Goal: Transaction & Acquisition: Purchase product/service

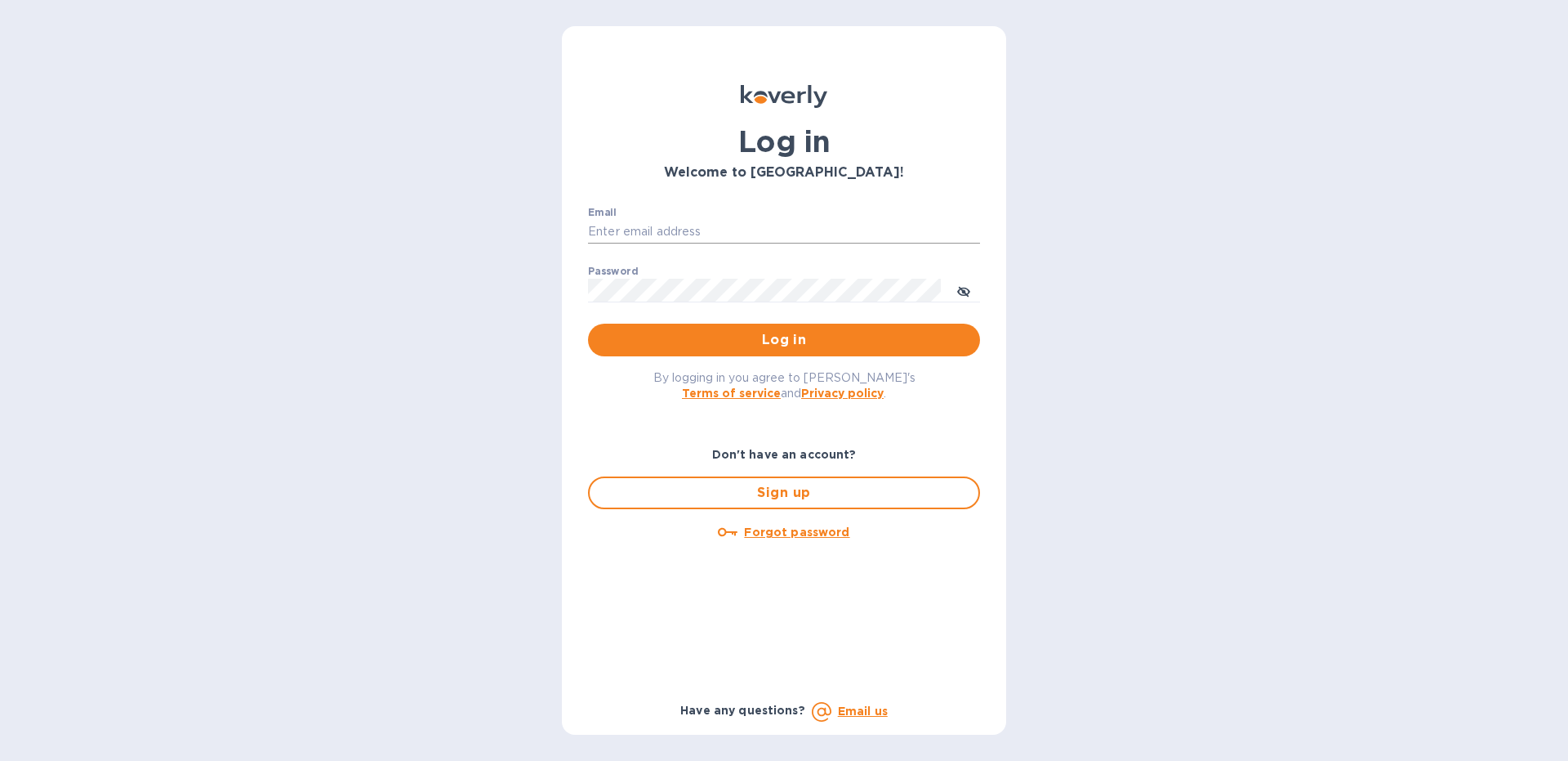
click at [677, 234] on input "Email" at bounding box center [784, 231] width 392 height 24
type input "[EMAIL_ADDRESS][DOMAIN_NAME]"
click at [963, 291] on icon "toggle password visibility" at bounding box center [963, 291] width 10 height 10
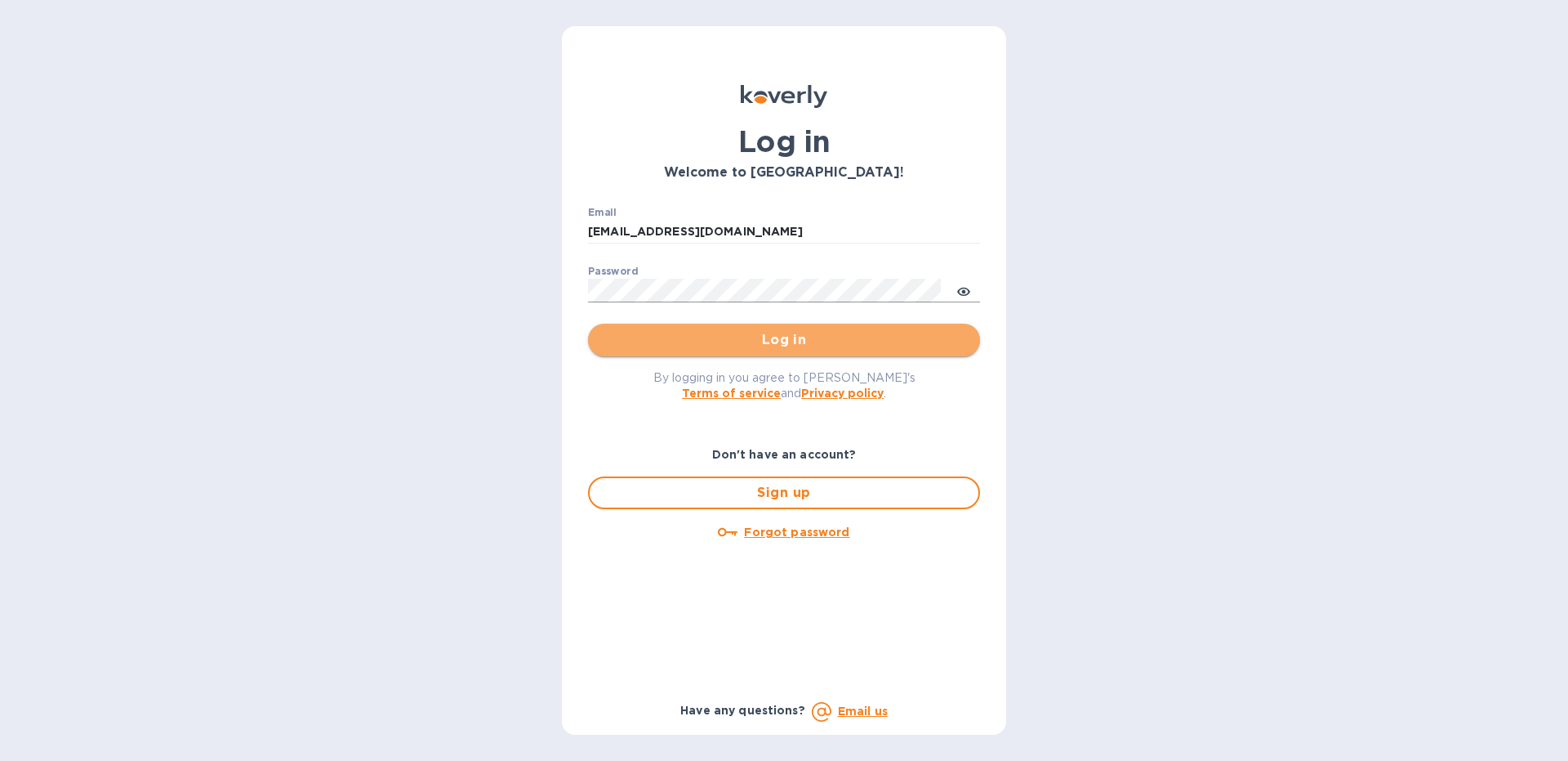
click at [787, 343] on span "Log in" at bounding box center [784, 340] width 366 height 20
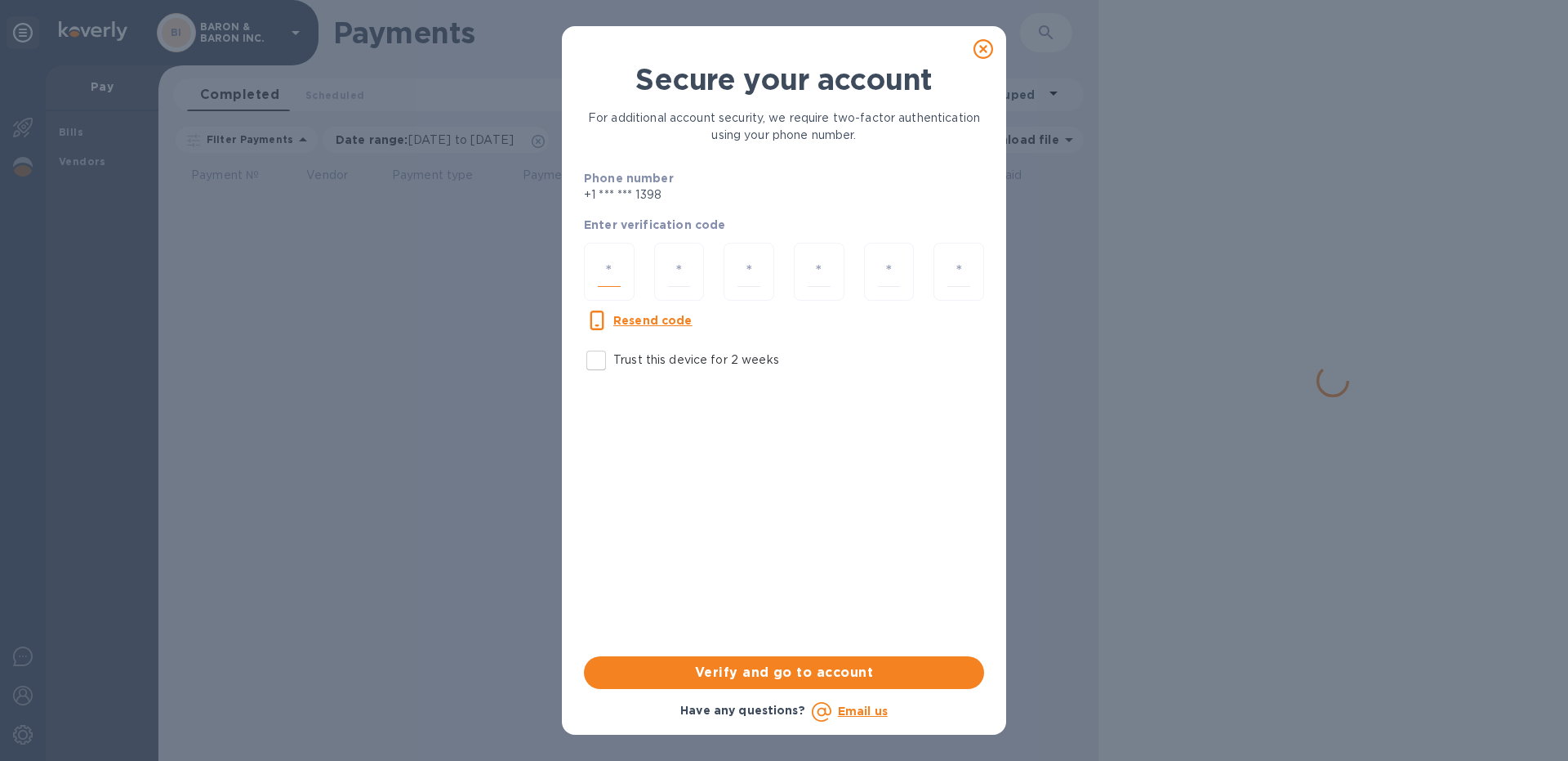
click at [605, 272] on input "number" at bounding box center [609, 272] width 23 height 30
type input "6"
type input "5"
type input "6"
type input "4"
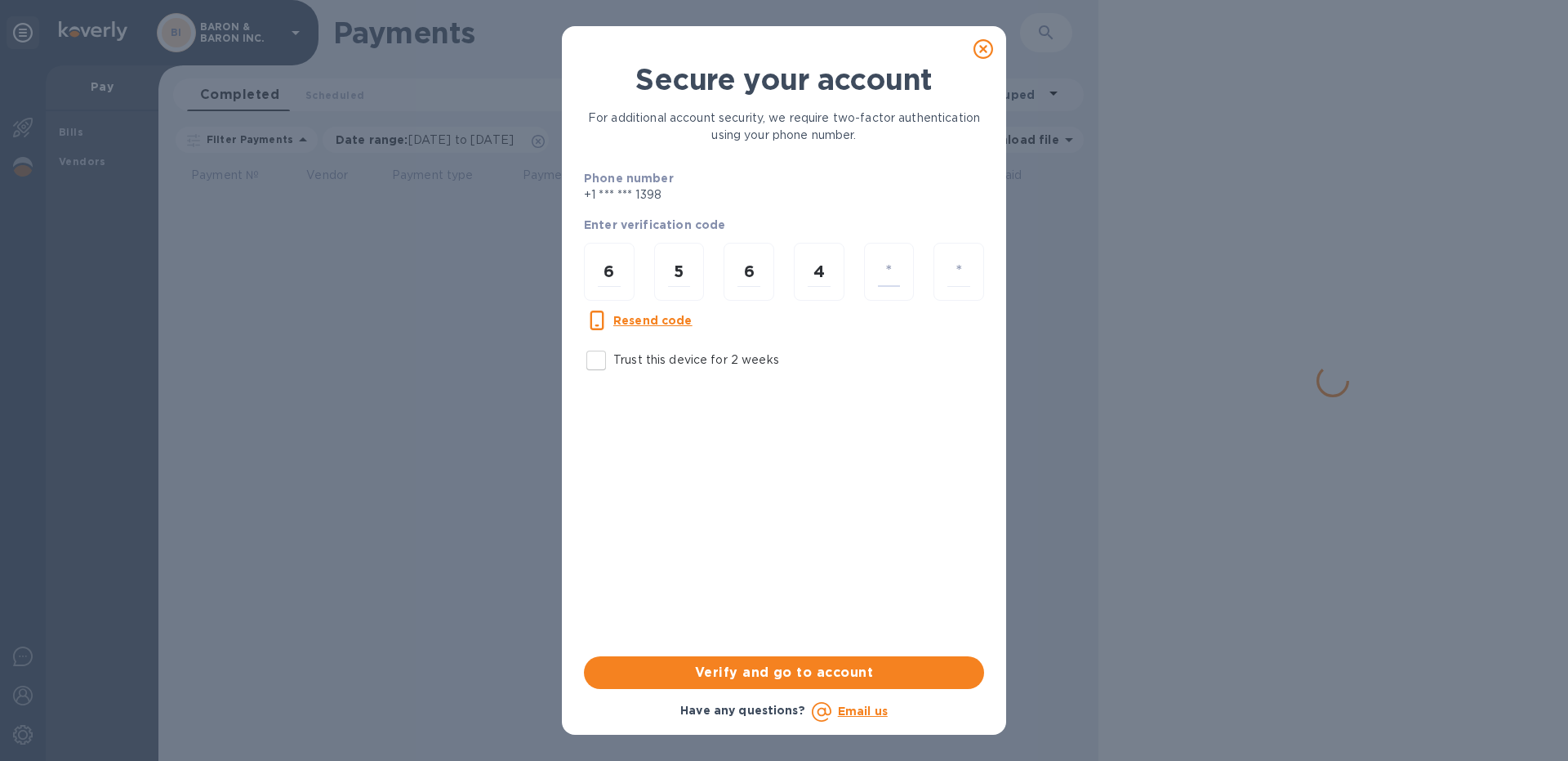
type input "5"
type input "7"
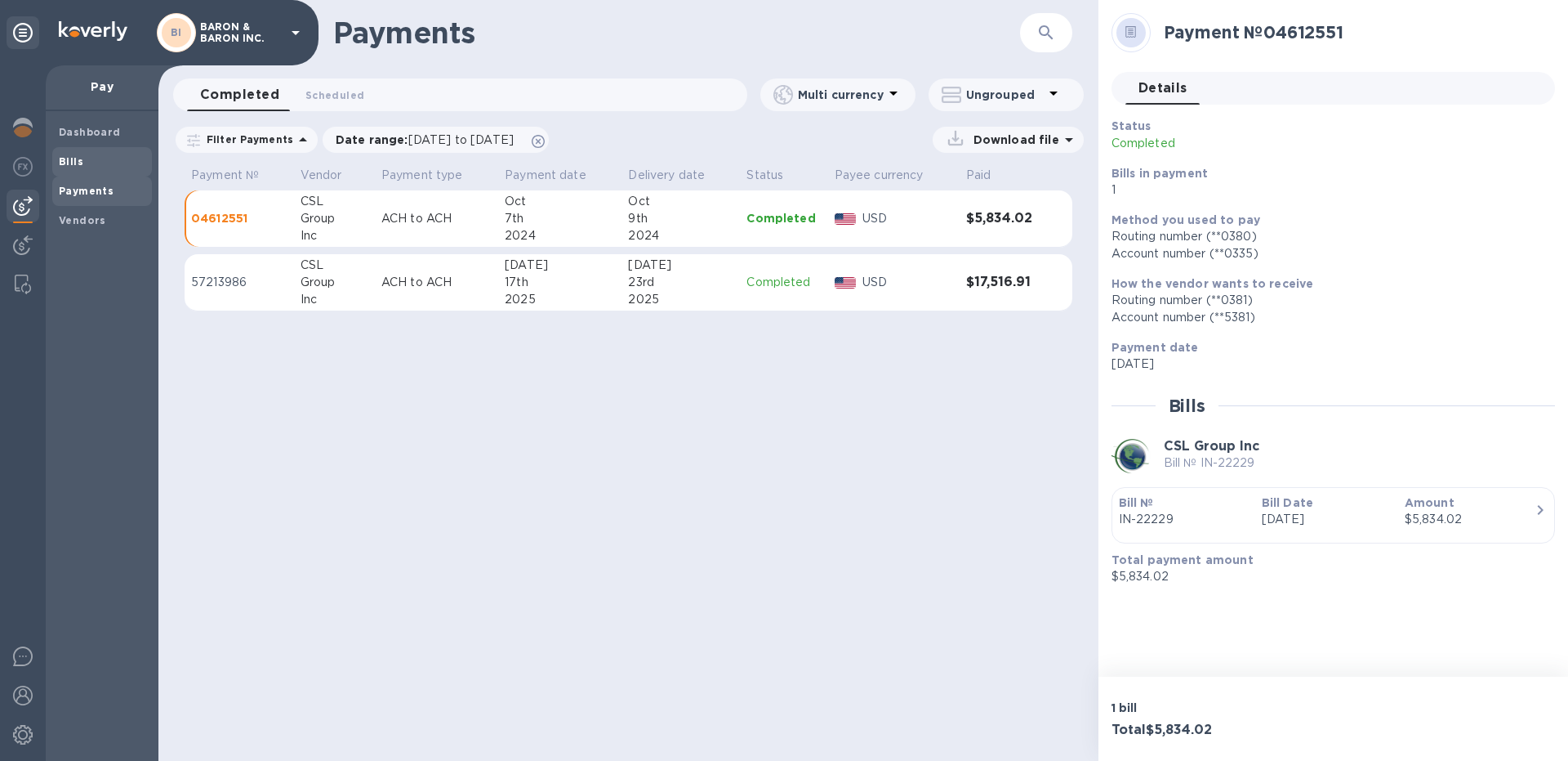
click at [103, 158] on span "Bills" at bounding box center [102, 161] width 87 height 16
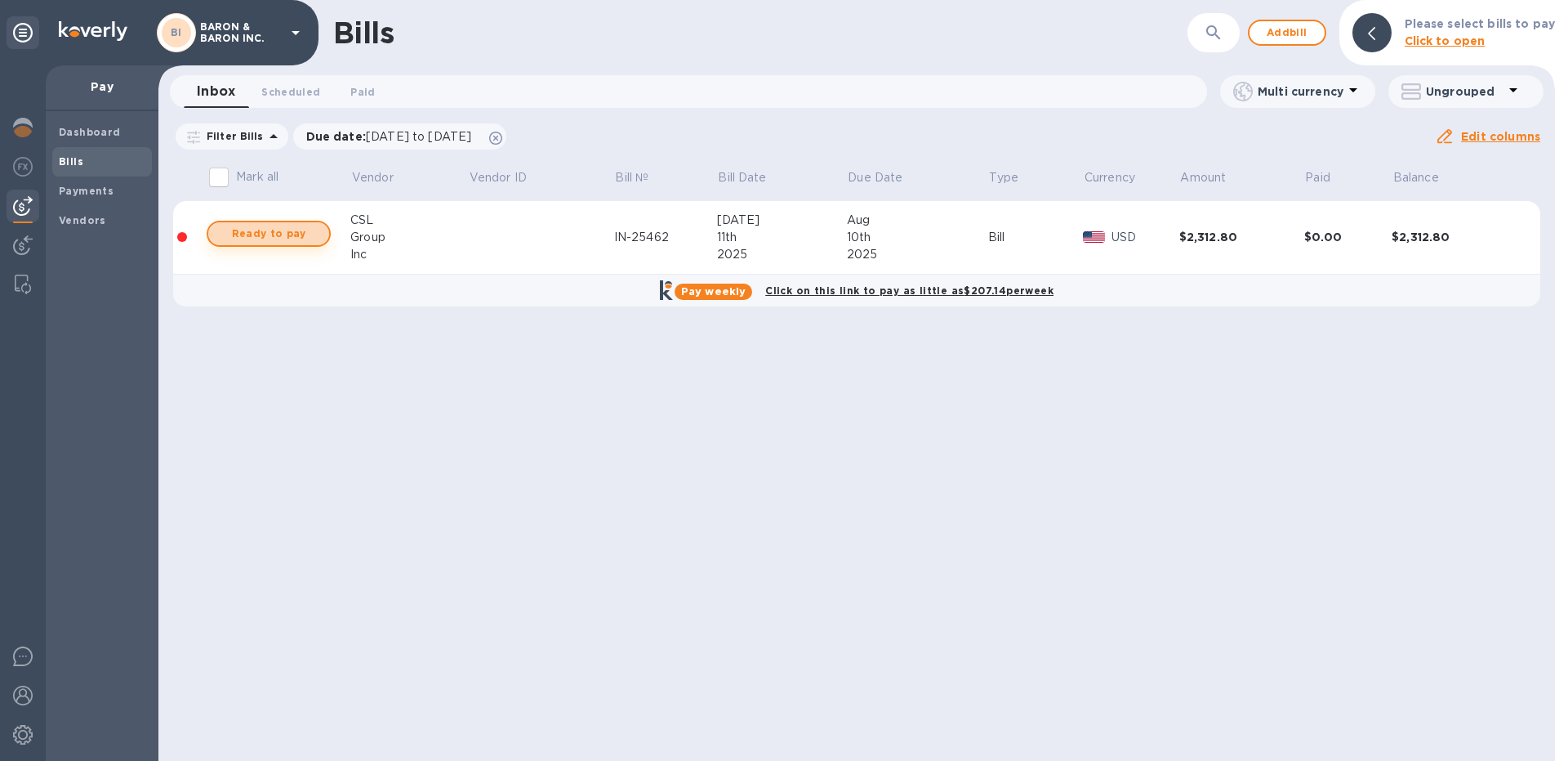
click at [285, 231] on span "Ready to pay" at bounding box center [269, 234] width 95 height 20
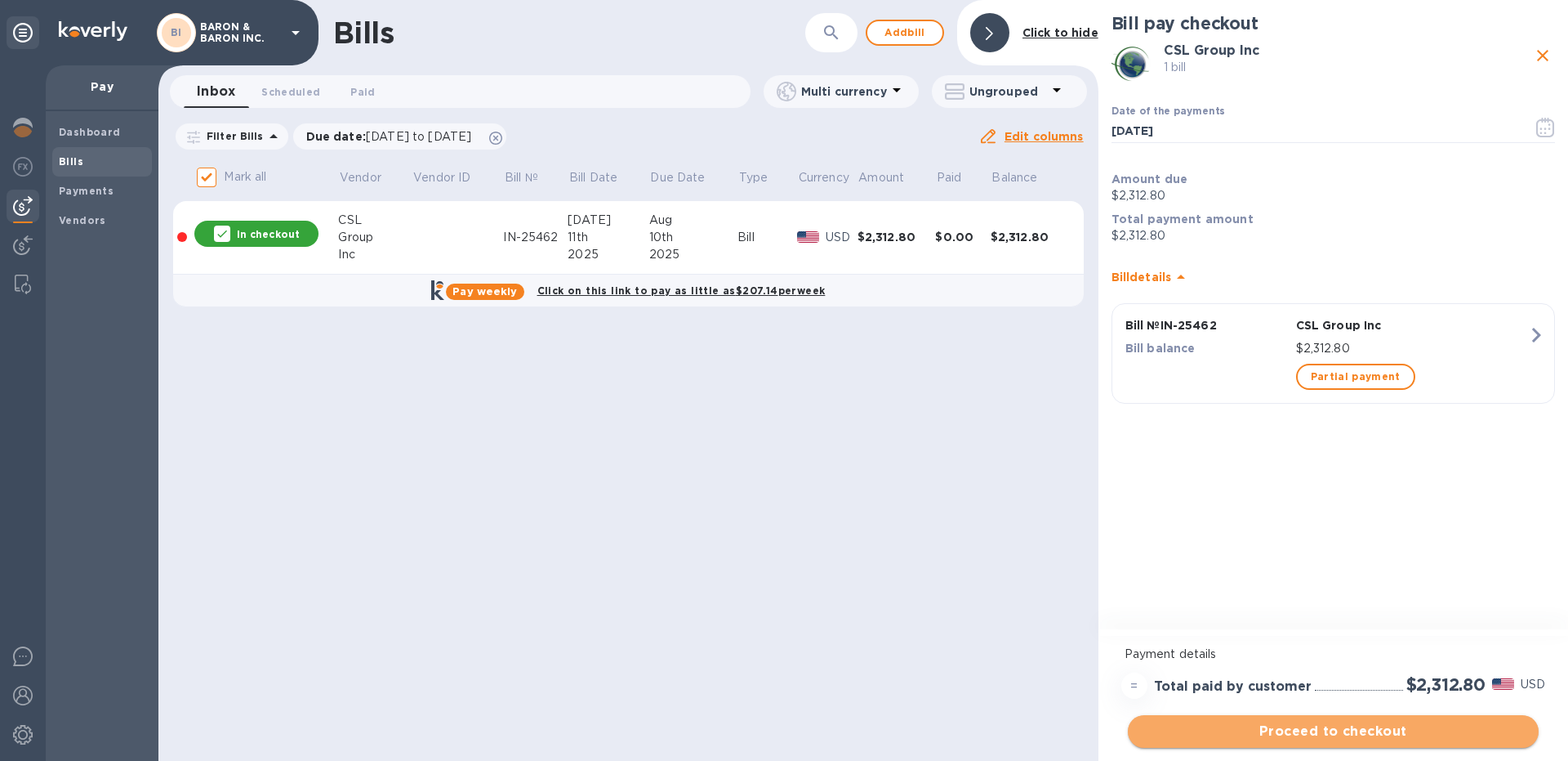
click at [1308, 733] on span "Proceed to checkout" at bounding box center [1332, 731] width 384 height 20
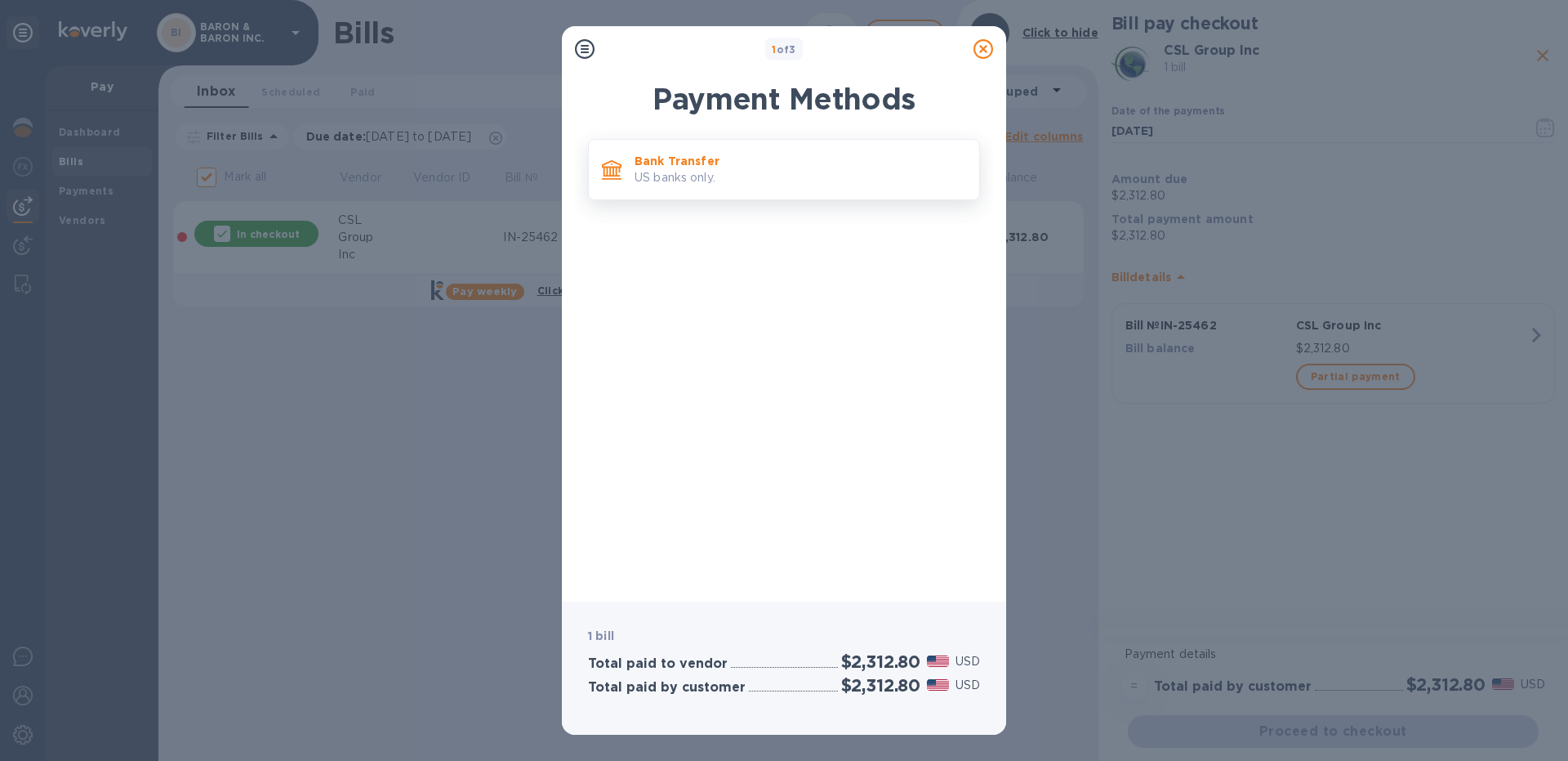
click at [724, 176] on p "US banks only." at bounding box center [800, 177] width 332 height 17
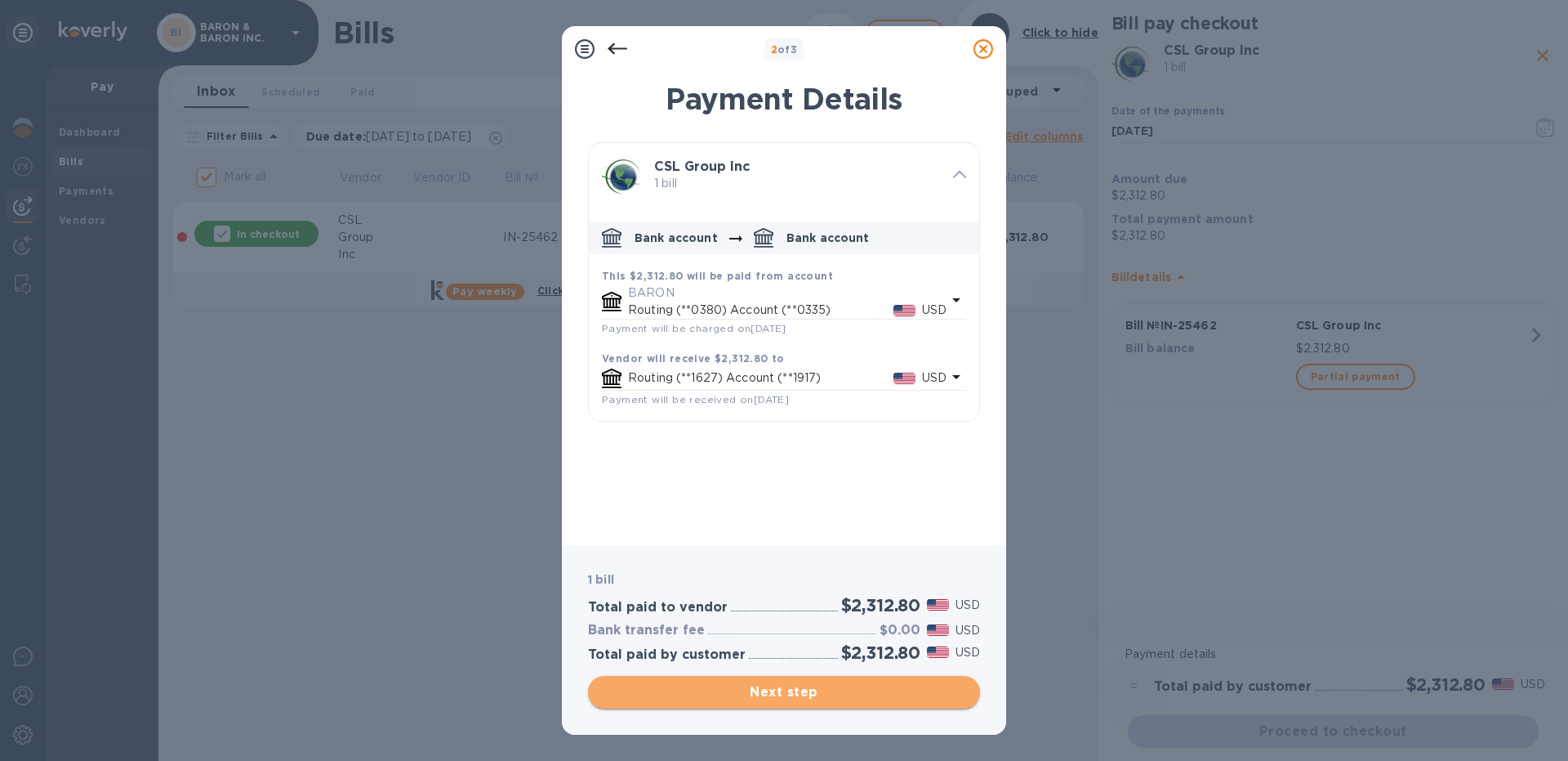
click at [789, 693] on span "Next step" at bounding box center [784, 692] width 366 height 20
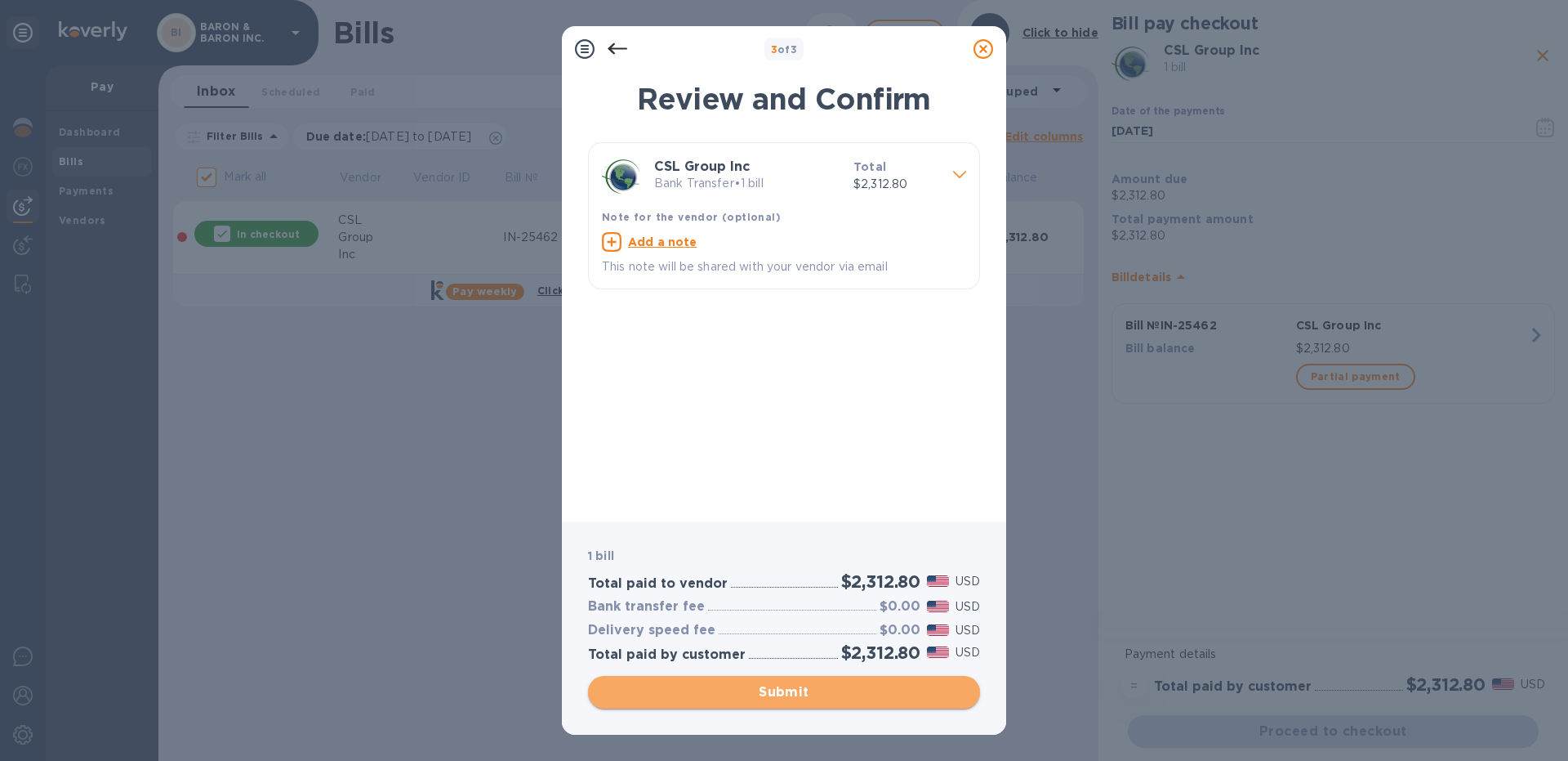
click at [780, 693] on span "Submit" at bounding box center [784, 692] width 366 height 20
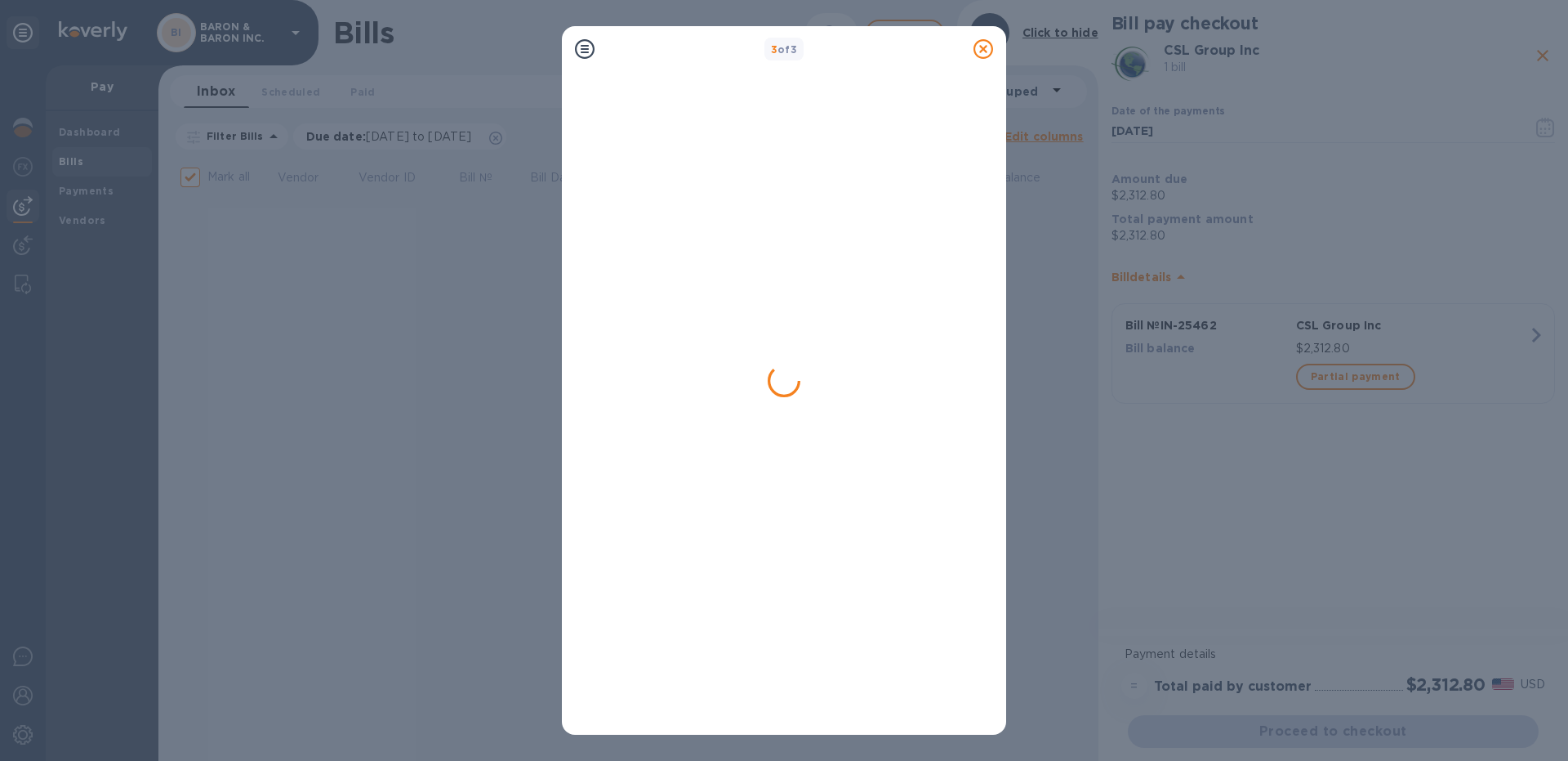
checkbox input "false"
